Goal: Communication & Community: Answer question/provide support

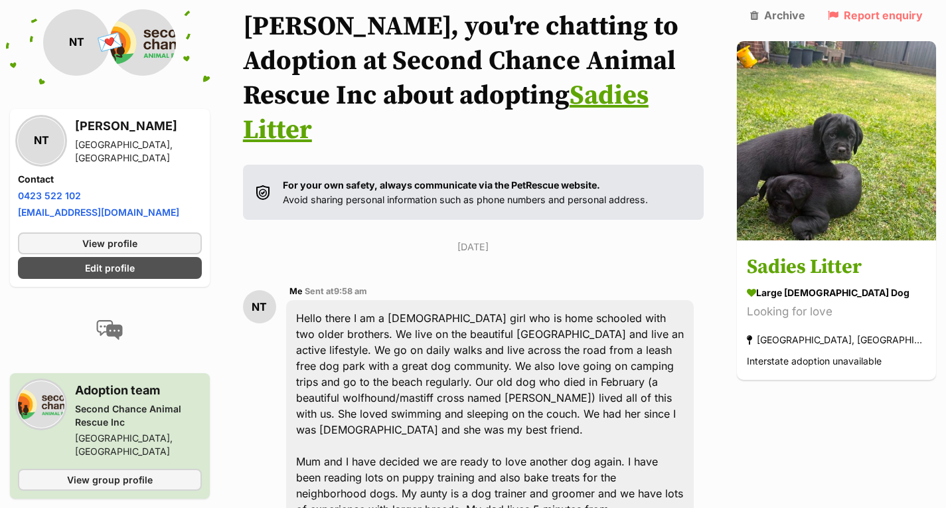
scroll to position [58, 0]
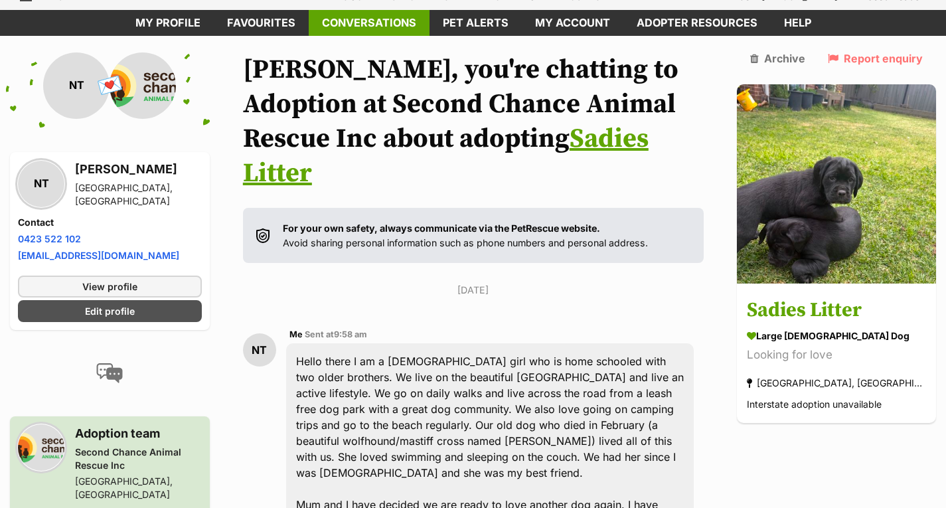
click at [373, 20] on link "Conversations" at bounding box center [369, 23] width 121 height 26
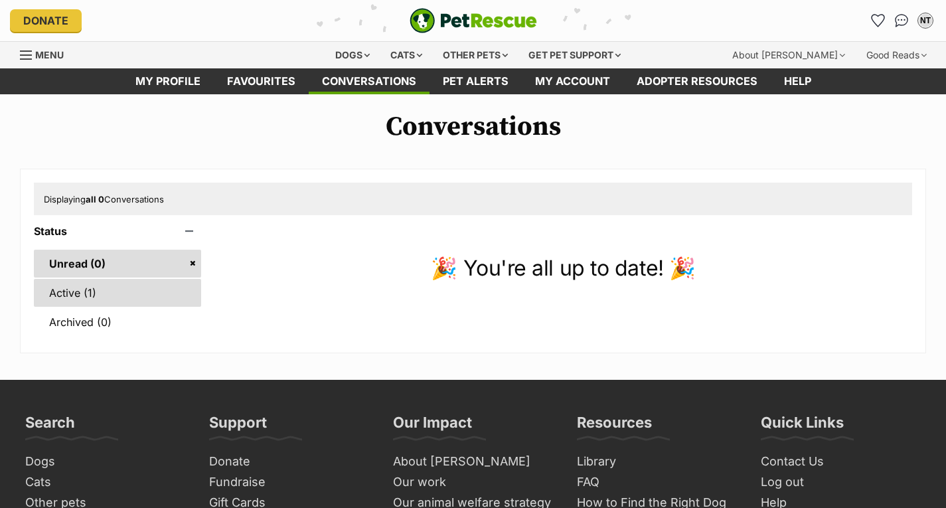
click at [126, 284] on link "Active (1)" at bounding box center [117, 293] width 167 height 28
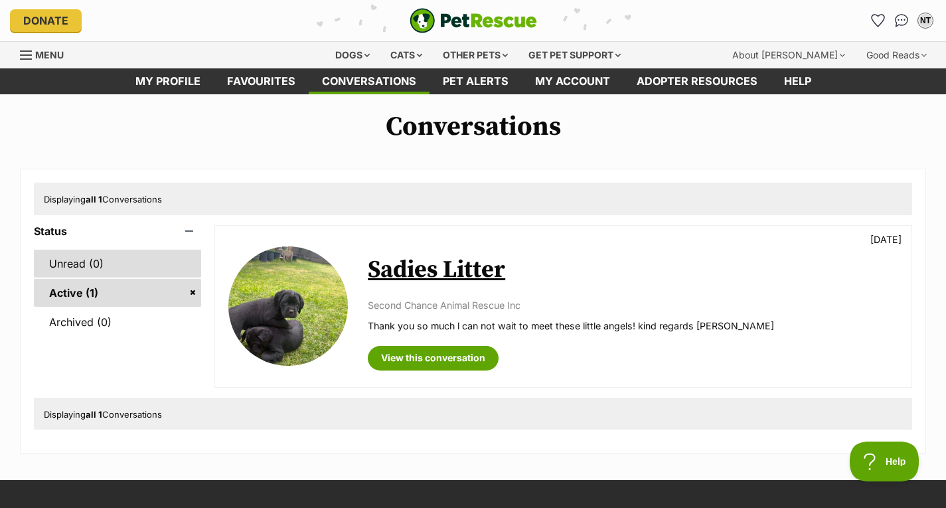
click at [119, 262] on link "Unread (0)" at bounding box center [117, 264] width 167 height 28
